Goal: Navigation & Orientation: Find specific page/section

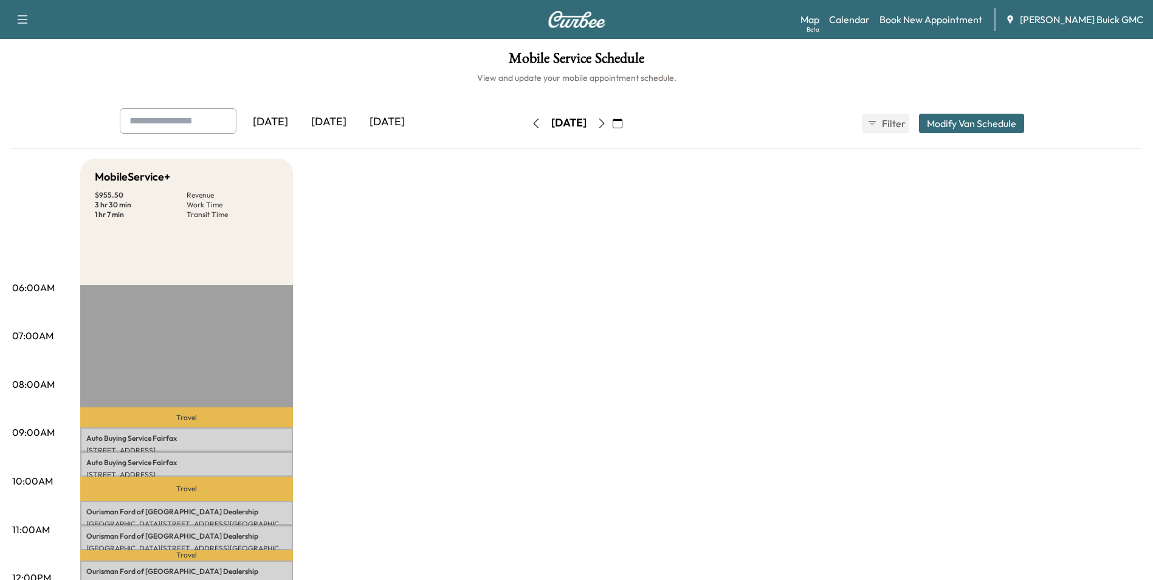
scroll to position [182, 0]
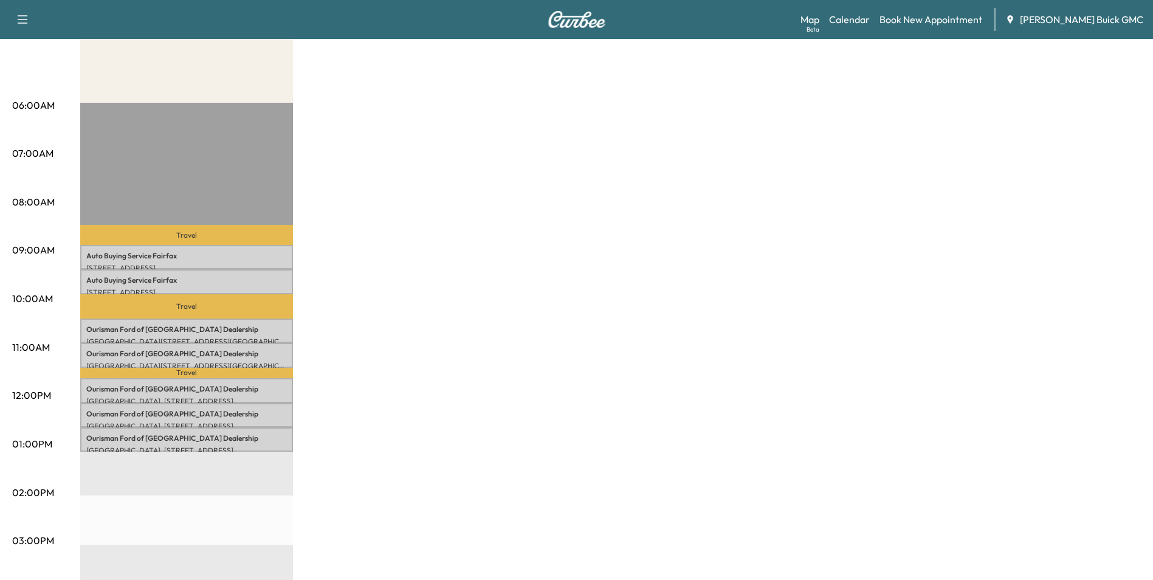
click at [530, 273] on div "MobileService+ $ 955.50 Revenue 3 hr 30 min Work Time 1 hr 7 min Transit Time T…" at bounding box center [610, 431] width 1060 height 911
click at [539, 256] on div "MobileService+ $ 955.50 Revenue 3 hr 30 min Work Time 1 hr 7 min Transit Time T…" at bounding box center [610, 431] width 1060 height 911
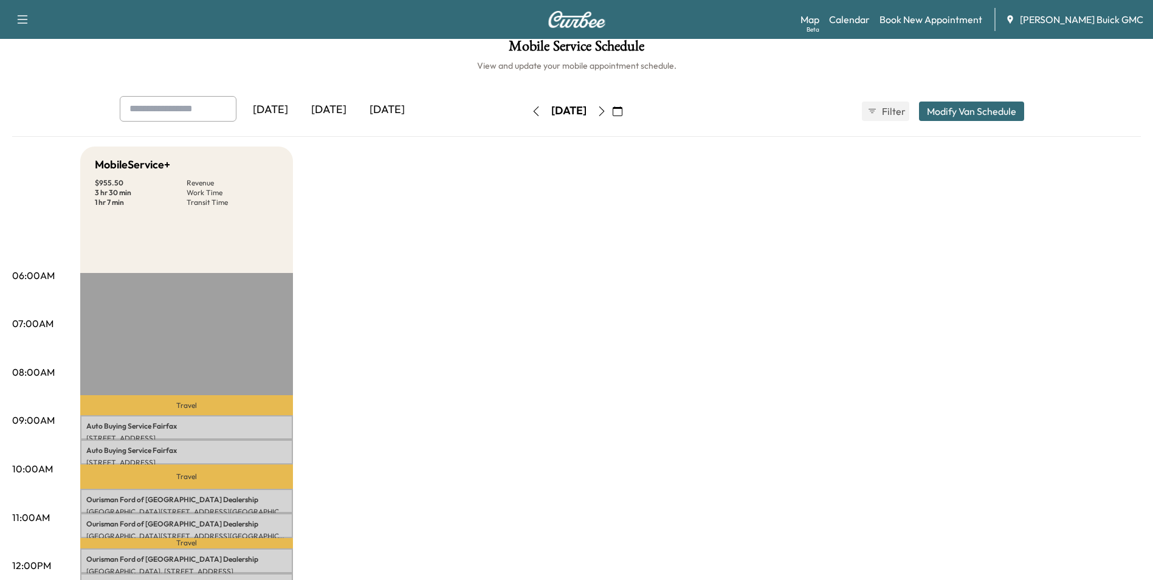
scroll to position [0, 0]
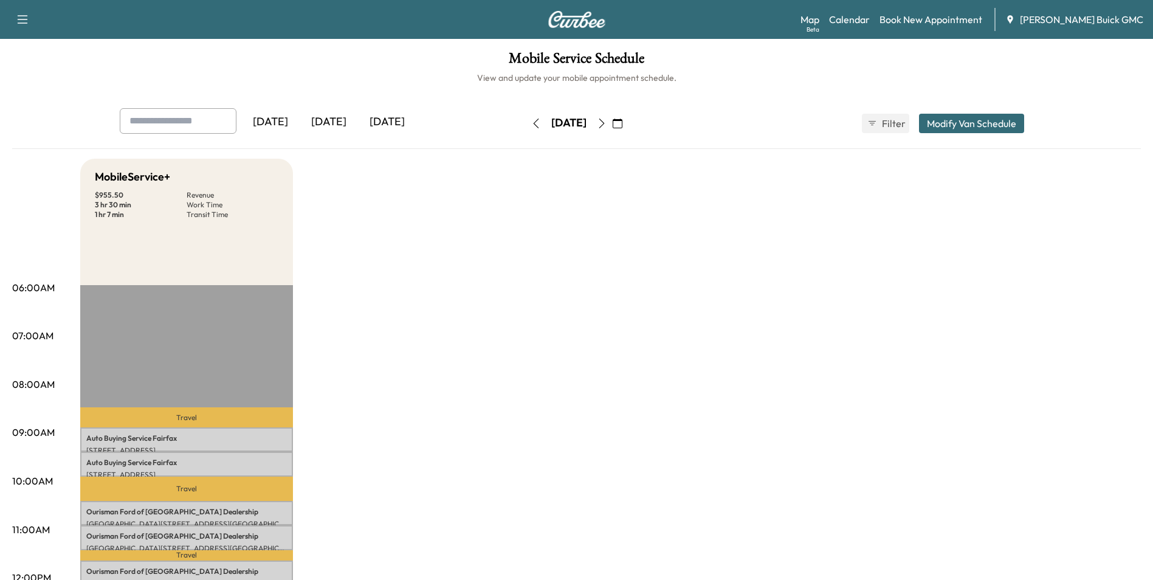
click at [819, 19] on link "Map Beta" at bounding box center [809, 19] width 19 height 15
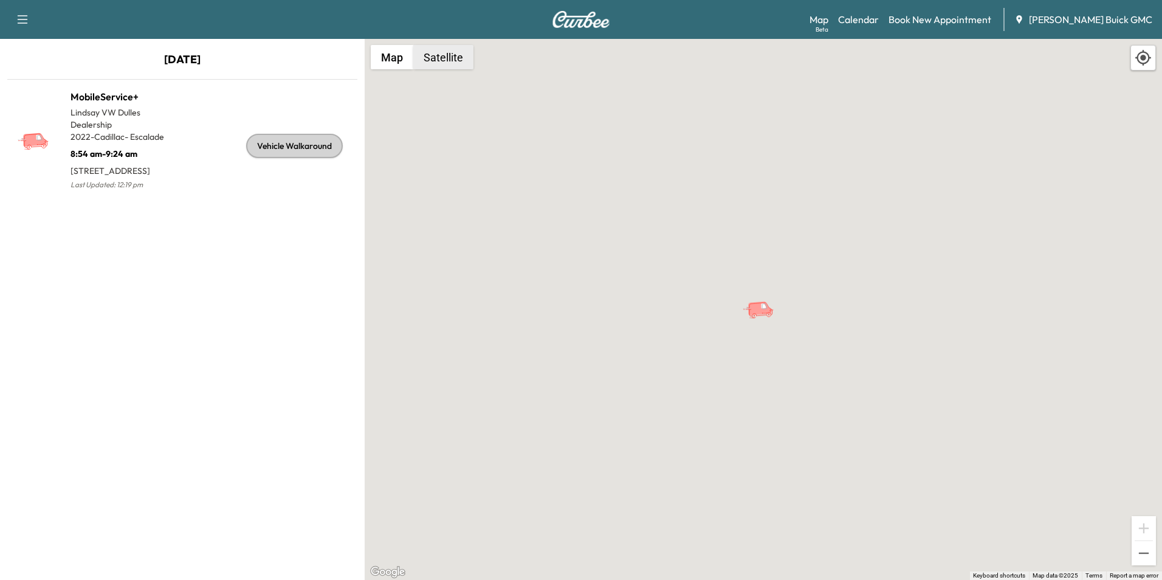
click at [449, 57] on button "Satellite" at bounding box center [443, 57] width 60 height 24
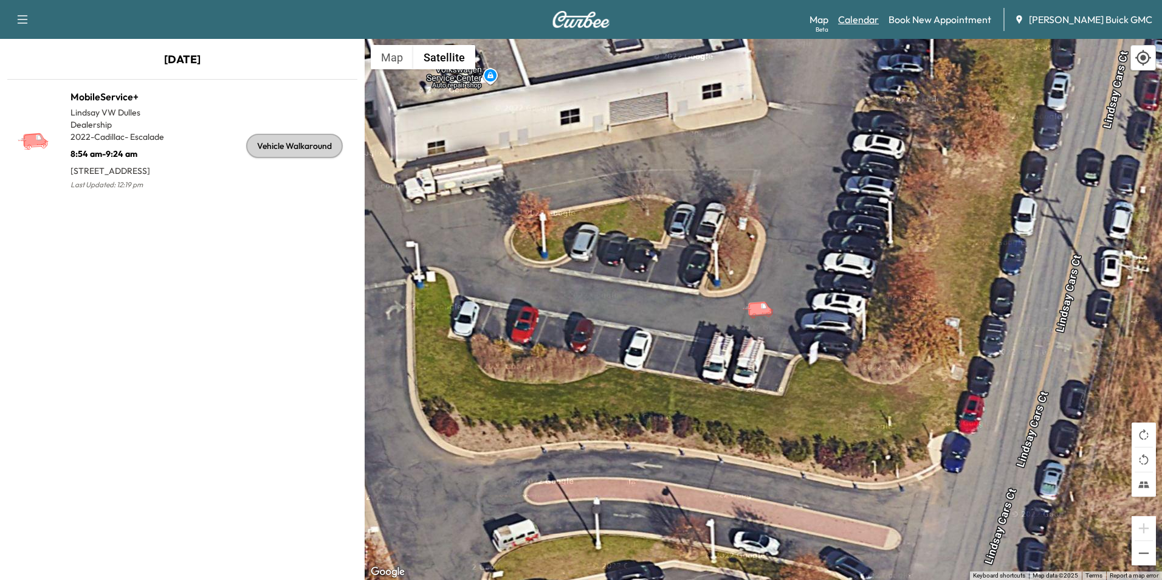
click at [875, 17] on link "Calendar" at bounding box center [858, 19] width 41 height 15
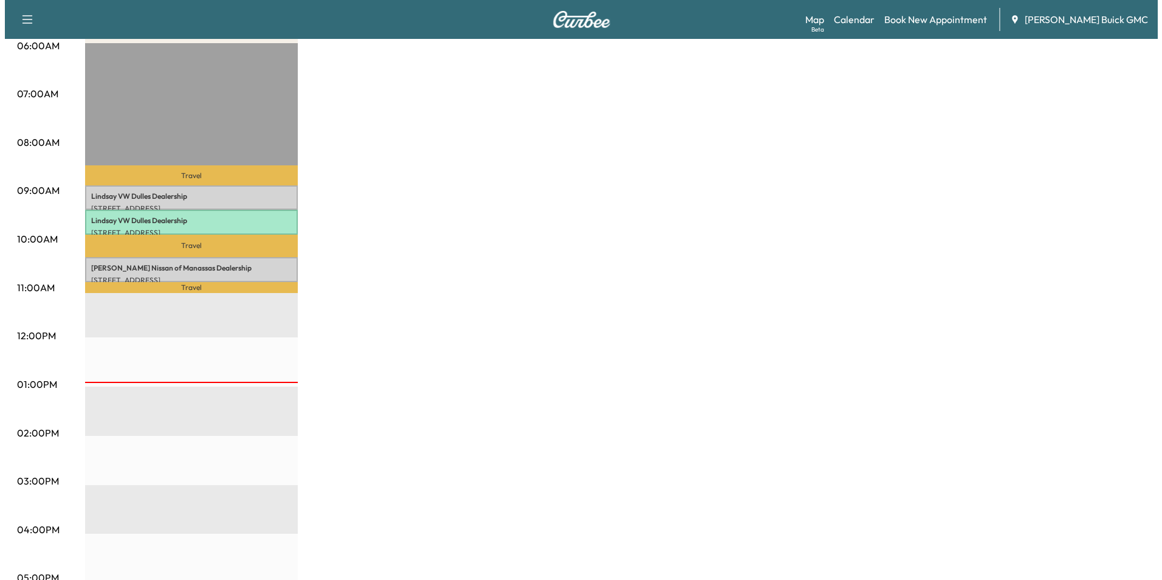
scroll to position [243, 0]
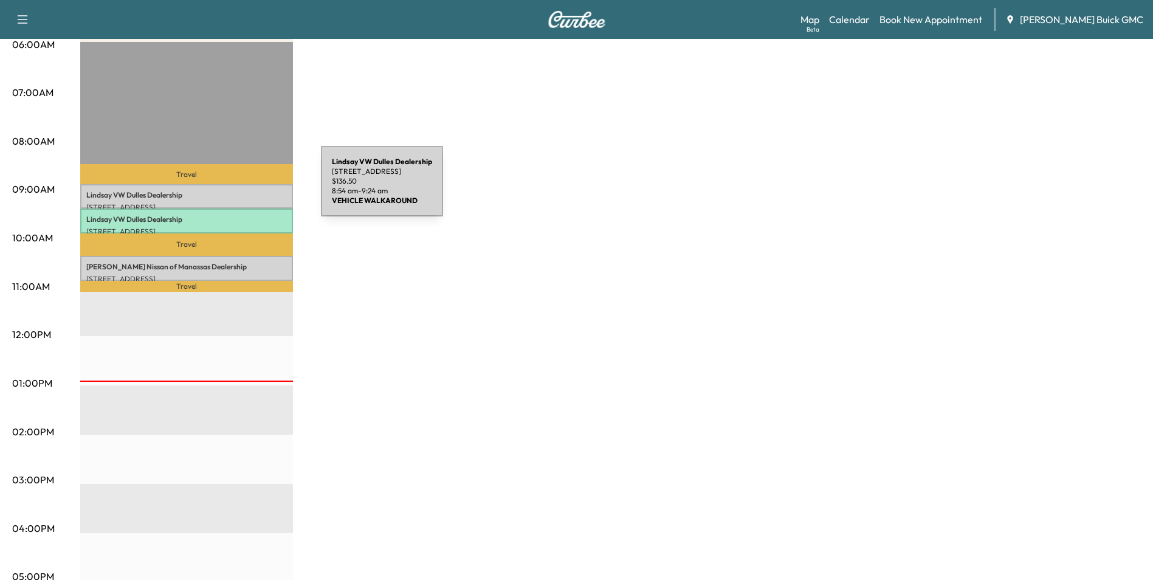
click at [230, 190] on p "[PERSON_NAME] VW [PERSON_NAME] Dealership" at bounding box center [186, 195] width 200 height 10
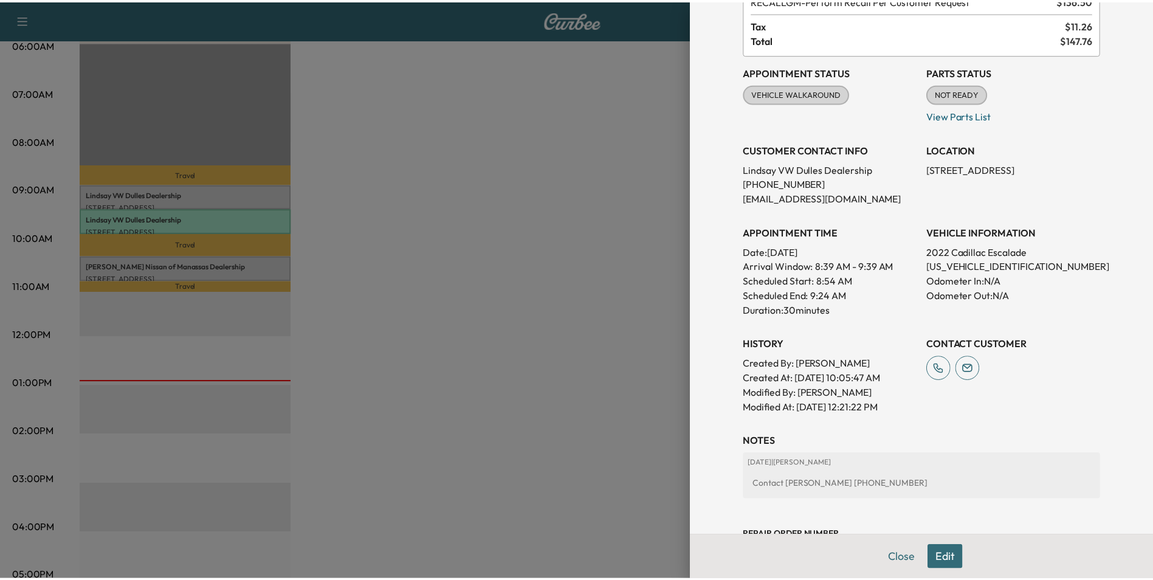
scroll to position [0, 0]
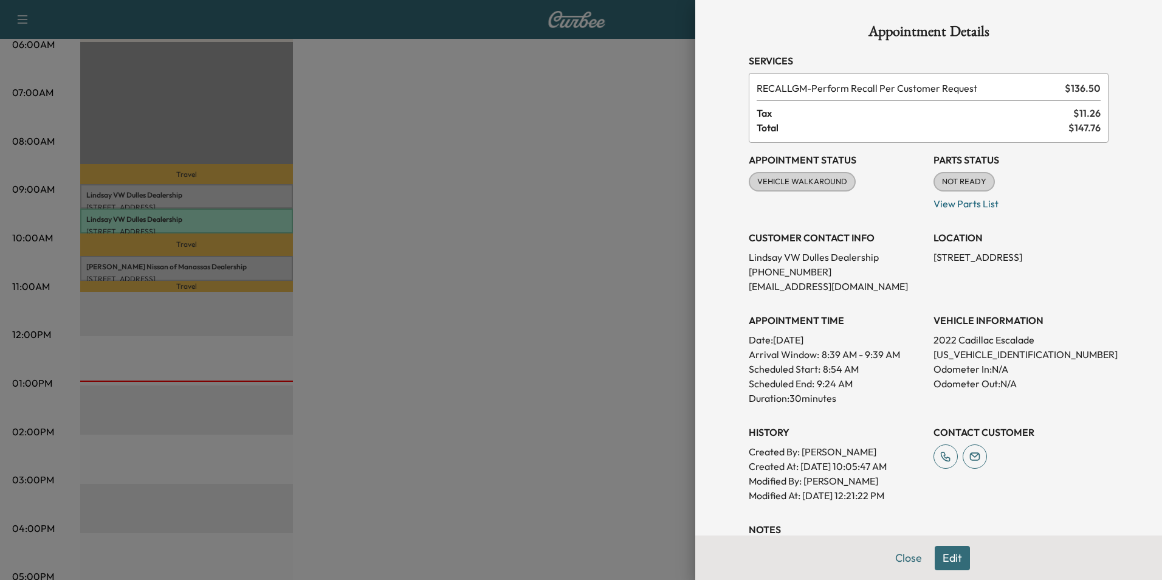
click at [605, 235] on div at bounding box center [581, 290] width 1162 height 580
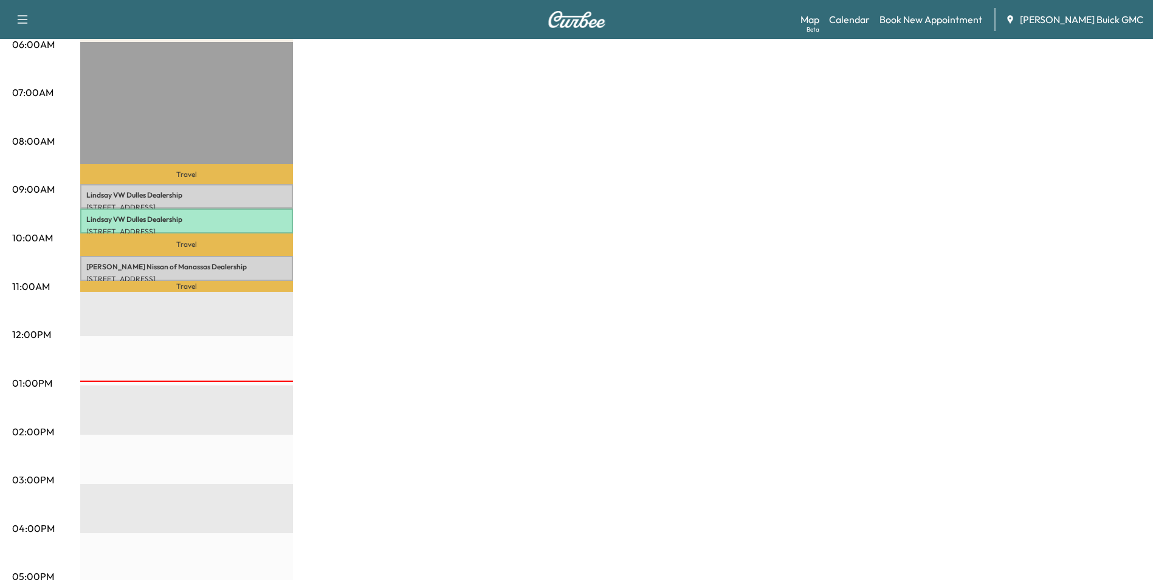
click at [589, 182] on div "MobileService+ $ 409.50 Revenue 1 hr 30 min Work Time 1 hr 6 min Transit Time T…" at bounding box center [610, 371] width 1060 height 911
click at [642, 132] on div "MobileService+ $ 409.50 Revenue 1 hr 30 min Work Time 1 hr 6 min Transit Time T…" at bounding box center [610, 371] width 1060 height 911
click at [628, 119] on div "MobileService+ $ 409.50 Revenue 1 hr 30 min Work Time 1 hr 6 min Transit Time T…" at bounding box center [610, 371] width 1060 height 911
click at [742, 123] on div "MobileService+ $ 409.50 Revenue 1 hr 30 min Work Time 1 hr 6 min Transit Time T…" at bounding box center [610, 371] width 1060 height 911
